Goal: Complete application form

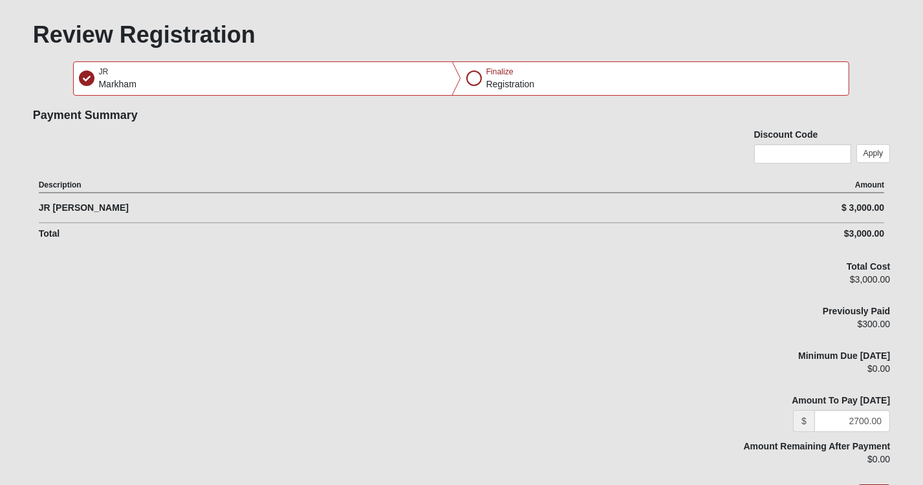
scroll to position [129, 0]
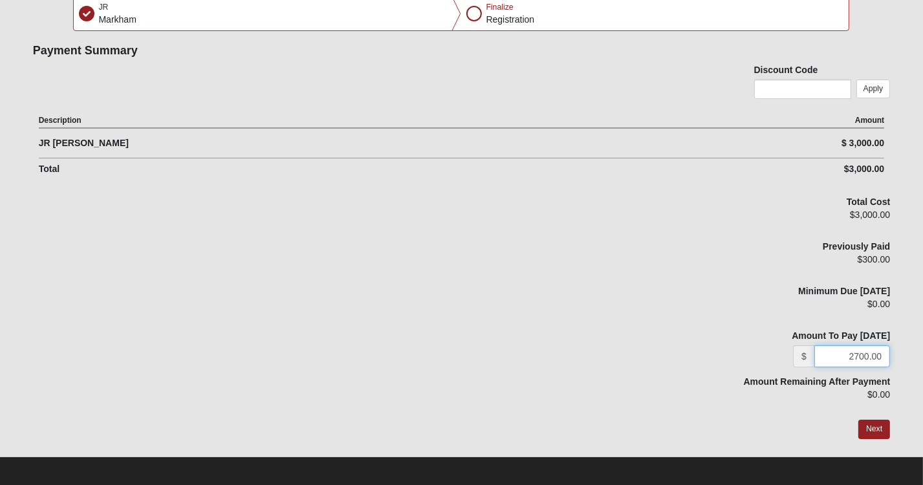
drag, startPoint x: 840, startPoint y: 353, endPoint x: 908, endPoint y: 347, distance: 68.1
click at [908, 347] on form "Hello JR My Account Log Out [PERSON_NAME] Encounter 2025 Error" at bounding box center [461, 189] width 923 height 604
type input "1000.00"
click at [874, 426] on button "Next" at bounding box center [874, 429] width 32 height 19
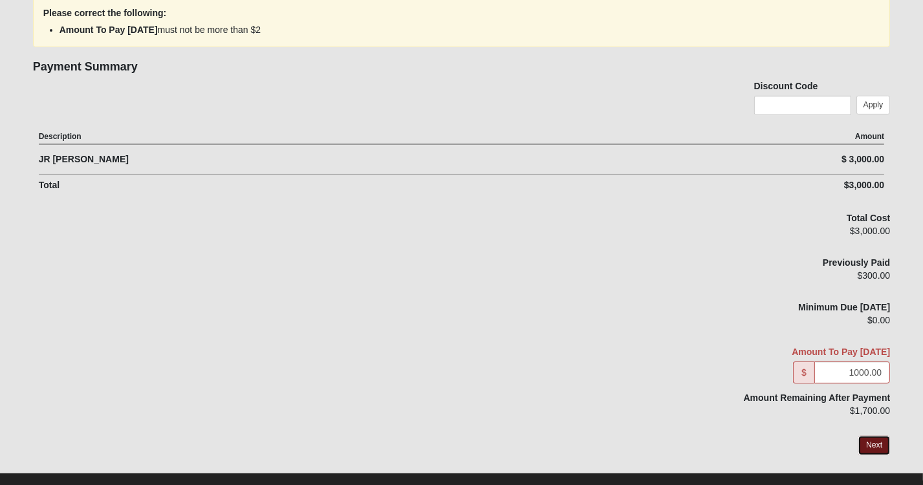
scroll to position [194, 0]
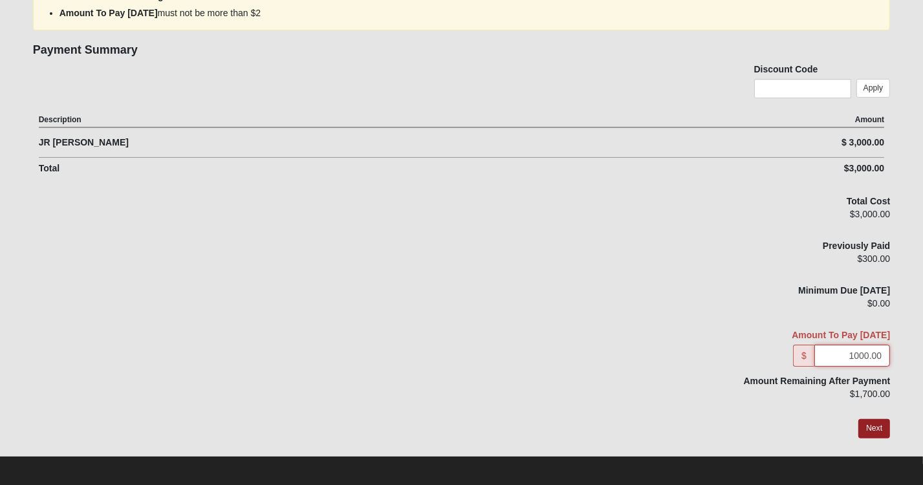
click at [836, 350] on input "1000.00" at bounding box center [852, 356] width 76 height 22
click at [874, 430] on button "Next" at bounding box center [874, 428] width 32 height 19
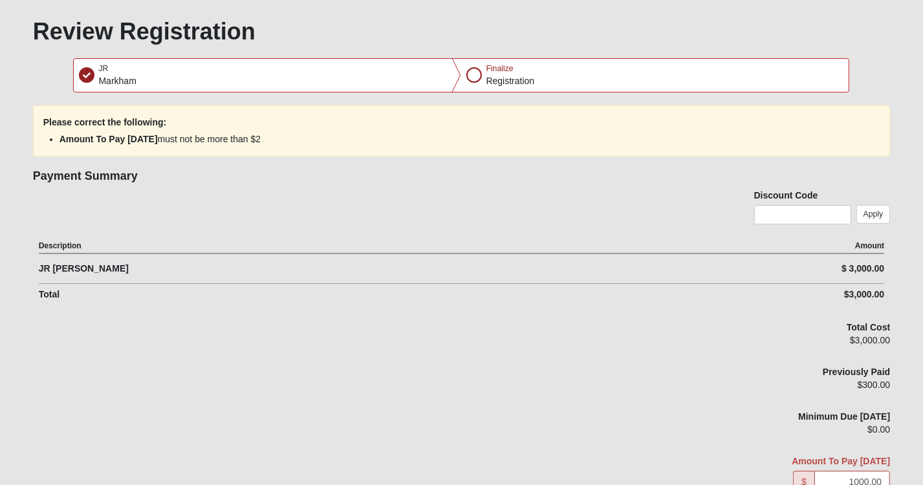
scroll to position [67, 0]
click at [470, 75] on div at bounding box center [474, 76] width 16 height 16
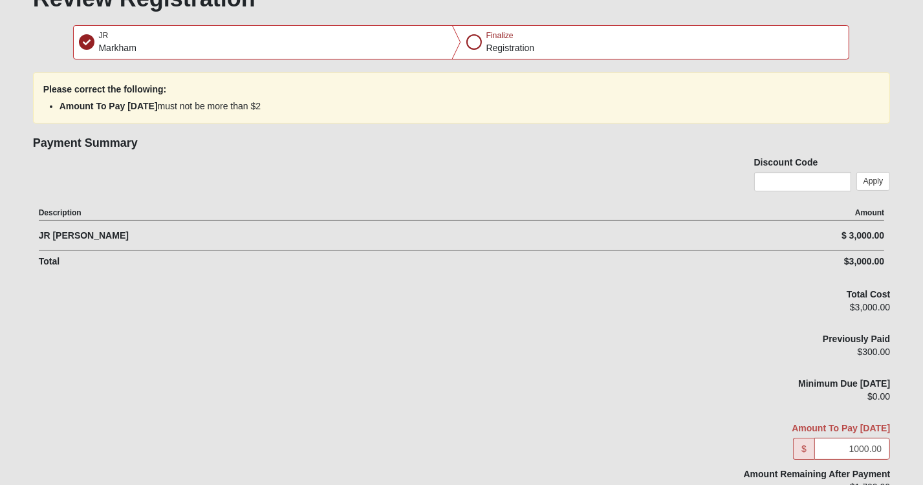
scroll to position [132, 0]
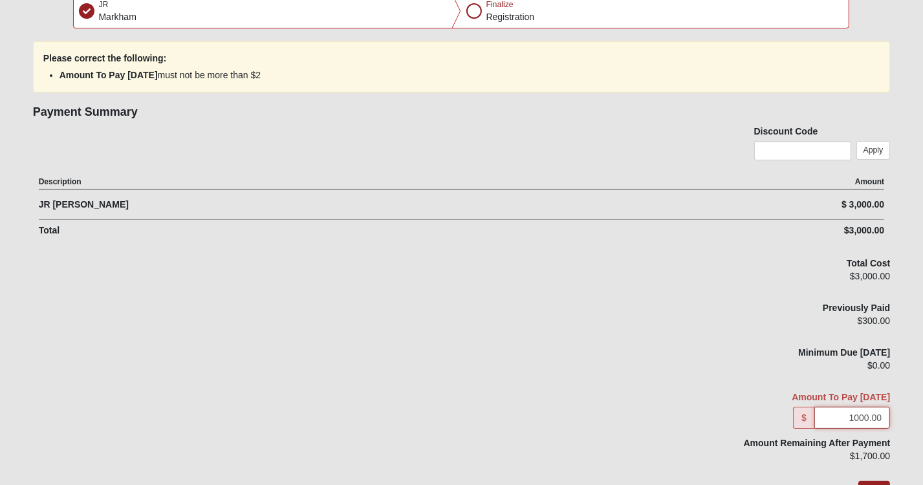
drag, startPoint x: 840, startPoint y: 407, endPoint x: 901, endPoint y: 408, distance: 60.8
click at [901, 408] on form "Hello JR My Account Log Out [PERSON_NAME] Encounter 2025 Error" at bounding box center [461, 218] width 923 height 668
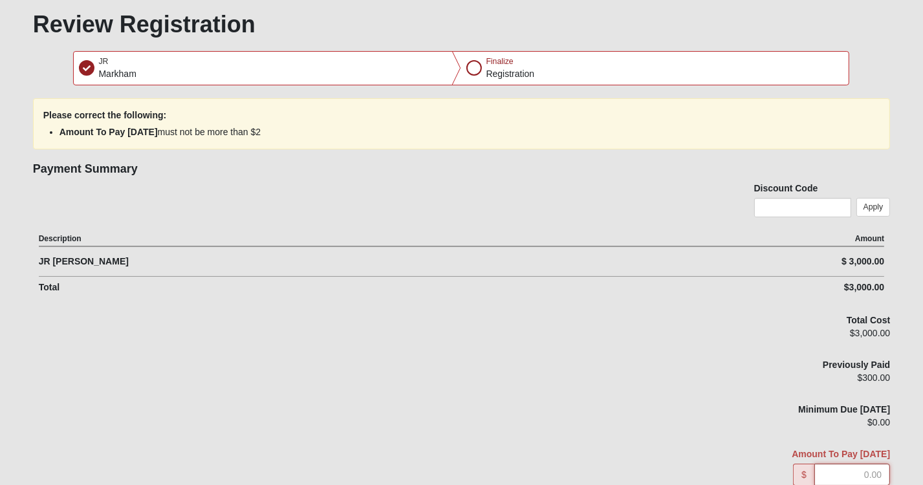
scroll to position [67, 0]
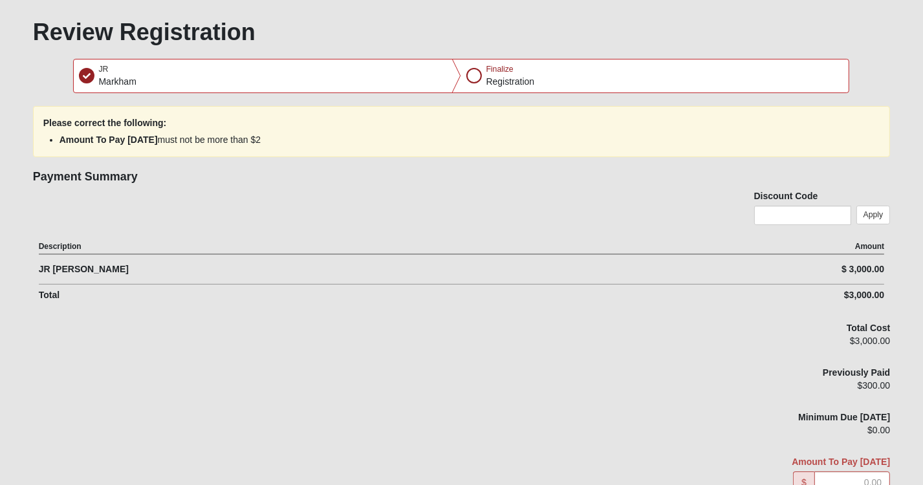
click at [476, 74] on div at bounding box center [474, 76] width 16 height 16
click at [215, 107] on div "Please correct the following: Amount To Pay [DATE] must not be more than $2" at bounding box center [462, 131] width 858 height 51
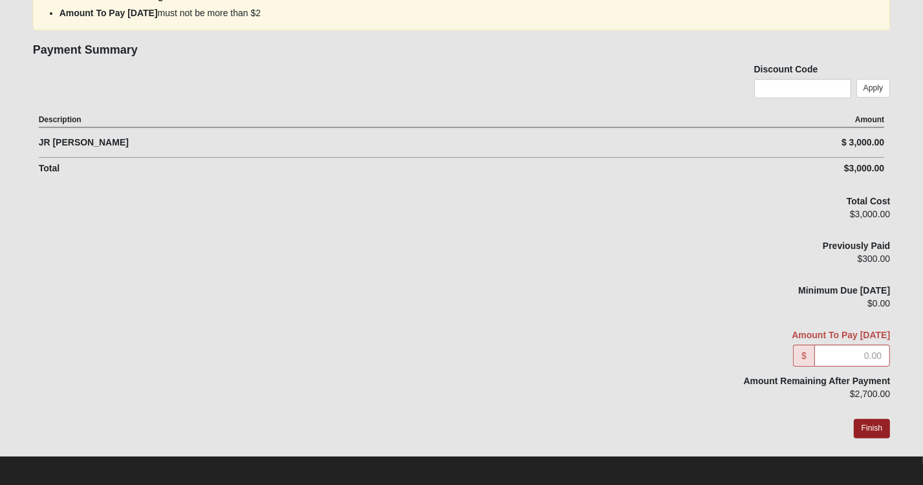
scroll to position [197, 0]
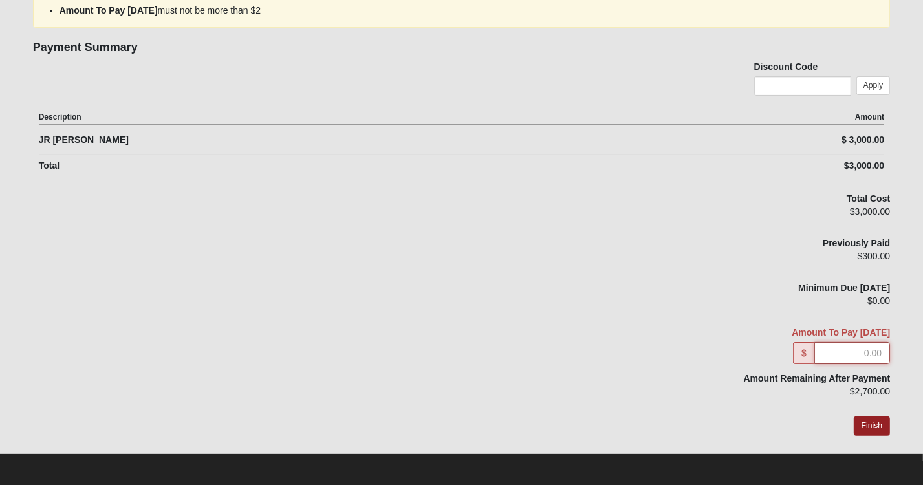
click at [882, 354] on input "Amount To Pay [DATE]" at bounding box center [852, 353] width 76 height 22
type input "1000.00"
click at [876, 424] on button "Next" at bounding box center [874, 426] width 32 height 19
click at [872, 424] on button "Next" at bounding box center [874, 426] width 32 height 19
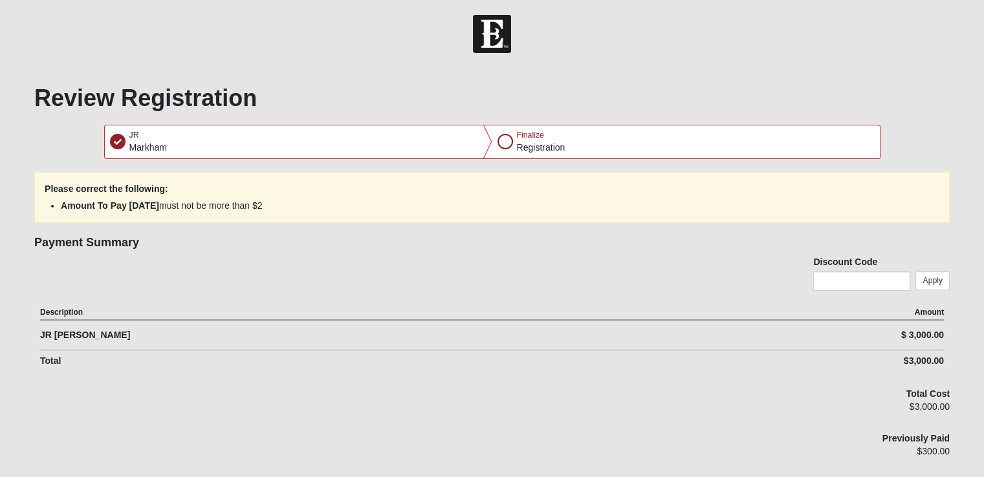
scroll to position [0, 0]
